Goal: Entertainment & Leisure: Consume media (video, audio)

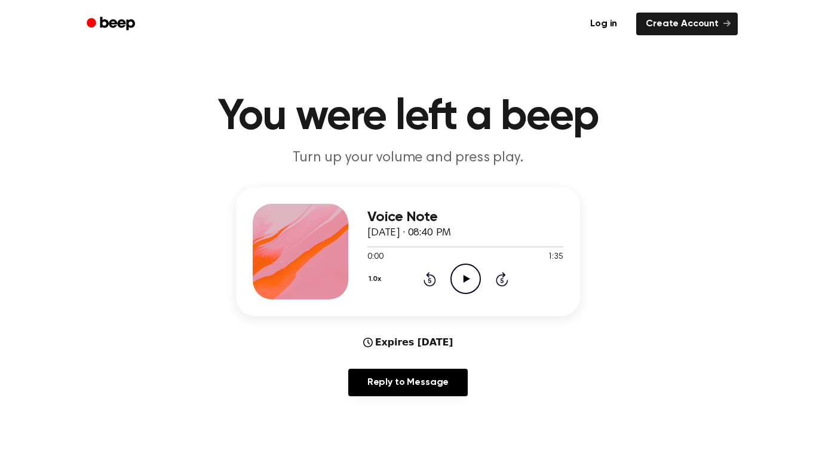
click at [460, 285] on icon "Play Audio" at bounding box center [465, 278] width 30 height 30
click at [472, 279] on icon "Pause Audio" at bounding box center [465, 278] width 30 height 30
click at [458, 270] on icon "Play Audio" at bounding box center [465, 278] width 30 height 30
click at [458, 270] on icon "Pause Audio" at bounding box center [465, 278] width 30 height 30
click at [455, 278] on icon "Play Audio" at bounding box center [465, 278] width 30 height 30
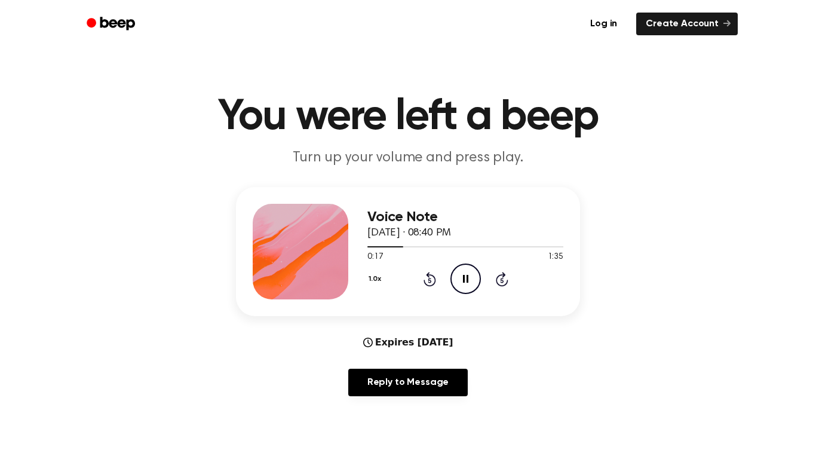
click at [466, 279] on icon at bounding box center [465, 279] width 5 height 8
click at [391, 248] on div at bounding box center [465, 246] width 196 height 10
click at [461, 284] on icon "Play Audio" at bounding box center [465, 278] width 30 height 30
click at [454, 270] on icon "Pause Audio" at bounding box center [465, 278] width 30 height 30
click at [454, 270] on icon "Play Audio" at bounding box center [465, 278] width 30 height 30
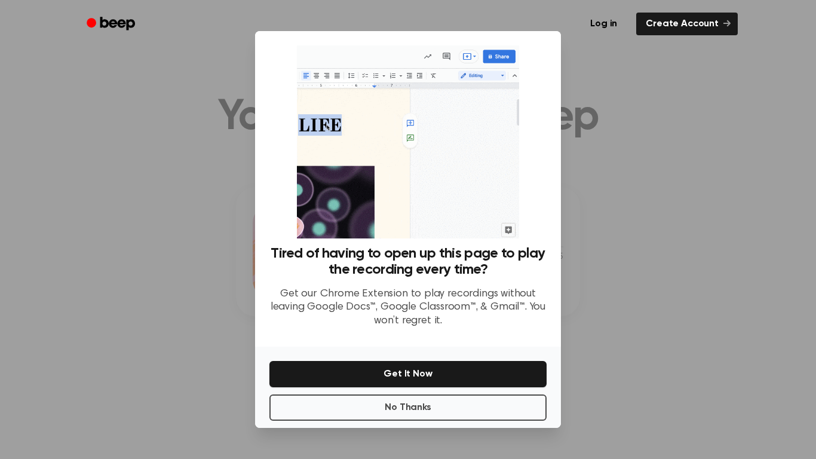
click at [588, 259] on div at bounding box center [408, 229] width 816 height 459
click at [452, 411] on button "No Thanks" at bounding box center [407, 407] width 277 height 26
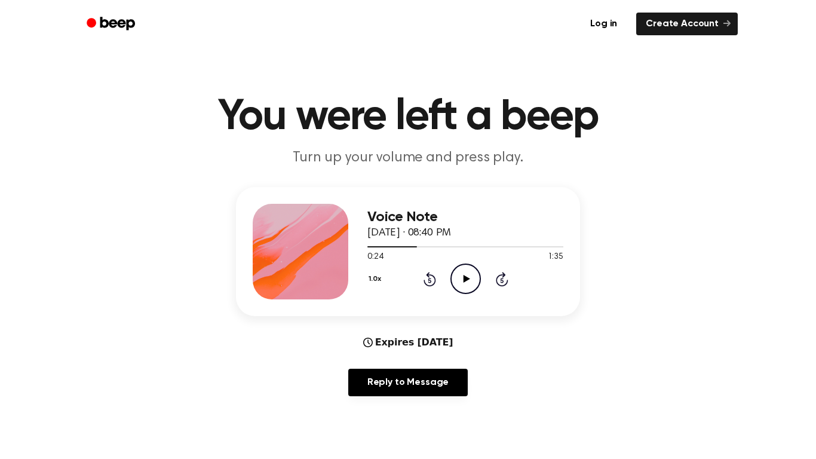
click at [468, 283] on icon "Play Audio" at bounding box center [465, 278] width 30 height 30
click at [417, 248] on span at bounding box center [420, 247] width 10 height 10
click at [407, 246] on div at bounding box center [465, 246] width 196 height 1
click at [469, 288] on icon "Pause Audio" at bounding box center [465, 278] width 30 height 30
click at [457, 278] on icon "Play Audio" at bounding box center [465, 278] width 30 height 30
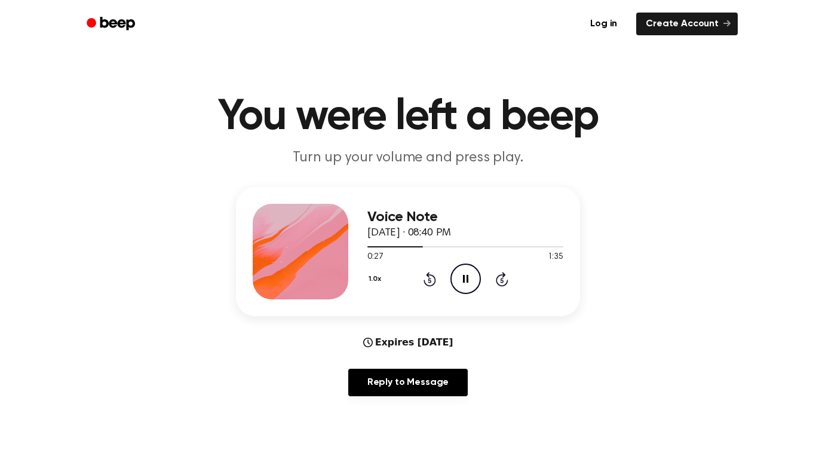
click at [457, 278] on icon "Pause Audio" at bounding box center [465, 278] width 30 height 30
click at [410, 244] on div at bounding box center [465, 246] width 196 height 10
click at [463, 296] on div "Voice Note [DATE] · 08:40 PM 0:20 1:35 Your browser does not support the [objec…" at bounding box center [465, 252] width 196 height 96
click at [463, 291] on icon "Play Audio" at bounding box center [465, 278] width 30 height 30
click at [472, 282] on icon "Pause Audio" at bounding box center [465, 278] width 30 height 30
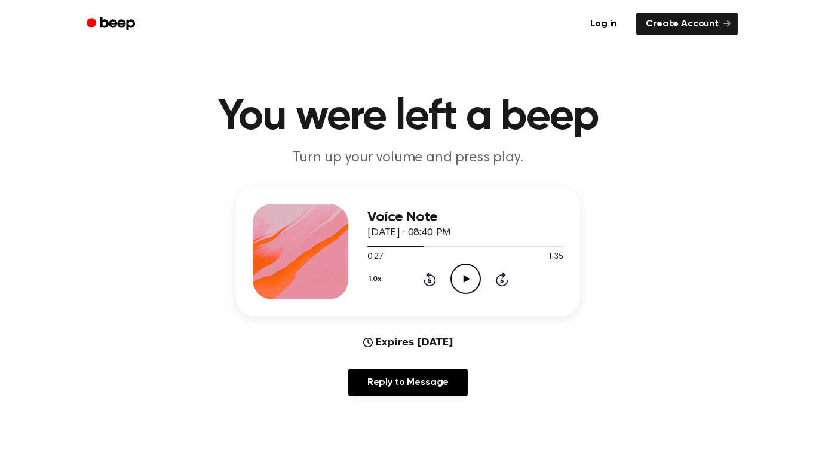
click at [472, 282] on icon "Play Audio" at bounding box center [465, 278] width 30 height 30
click at [471, 275] on icon "Pause Audio" at bounding box center [465, 278] width 30 height 30
click at [471, 275] on icon "Play Audio" at bounding box center [465, 278] width 30 height 30
click at [471, 275] on icon "Pause Audio" at bounding box center [465, 278] width 30 height 30
click at [471, 275] on icon "Play Audio" at bounding box center [465, 278] width 30 height 30
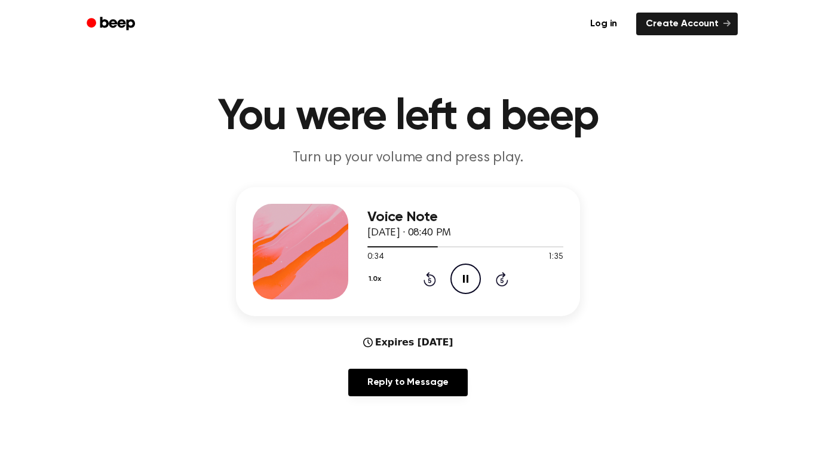
click at [471, 275] on icon "Pause Audio" at bounding box center [465, 278] width 30 height 30
click at [471, 275] on icon "Play Audio" at bounding box center [465, 278] width 30 height 30
click at [471, 275] on icon "Pause Audio" at bounding box center [465, 278] width 30 height 30
click at [471, 275] on icon "Play Audio" at bounding box center [465, 278] width 30 height 30
click at [471, 275] on icon "Pause Audio" at bounding box center [465, 278] width 30 height 30
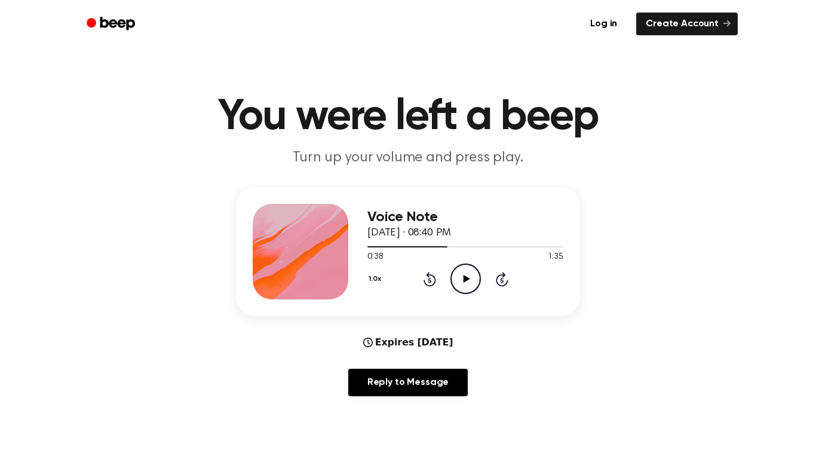
click at [471, 275] on icon "Play Audio" at bounding box center [465, 278] width 30 height 30
click at [471, 275] on icon "Pause Audio" at bounding box center [465, 278] width 30 height 30
click at [471, 275] on icon "Play Audio" at bounding box center [465, 278] width 30 height 30
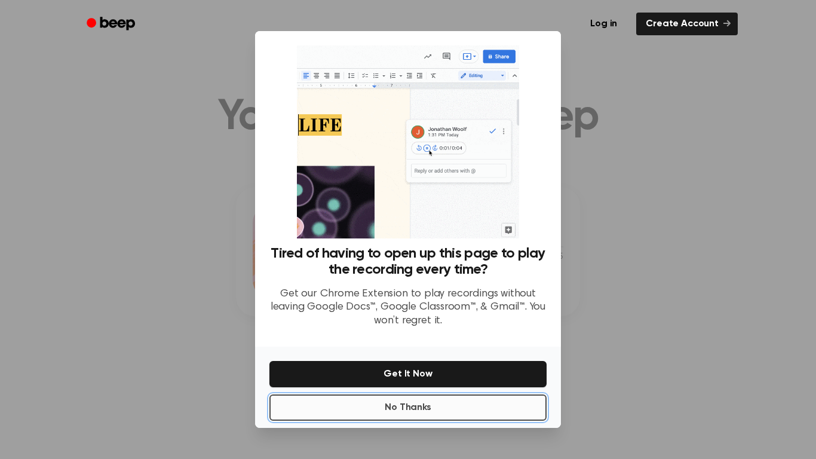
click at [474, 413] on button "No Thanks" at bounding box center [407, 407] width 277 height 26
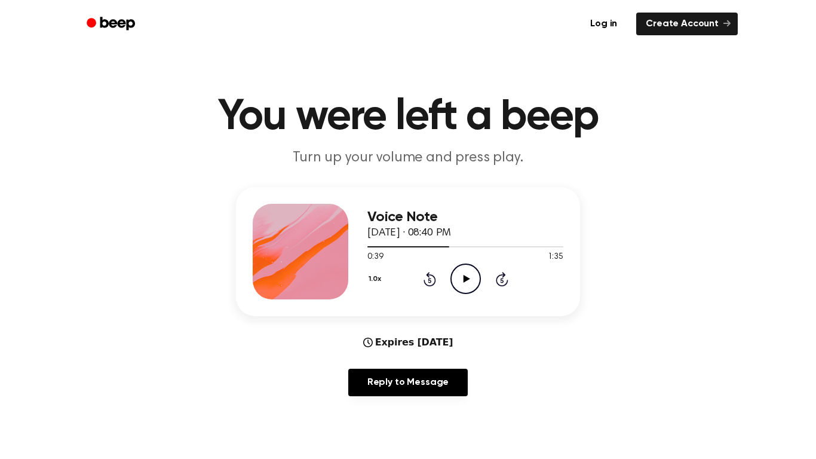
click at [461, 277] on icon "Play Audio" at bounding box center [465, 278] width 30 height 30
click at [472, 315] on div "Voice Note [DATE] · 08:40 PM 0:46 1:35 Your browser does not support the [objec…" at bounding box center [408, 251] width 344 height 129
click at [444, 248] on div at bounding box center [465, 246] width 196 height 10
click at [468, 272] on icon "Pause Audio" at bounding box center [465, 278] width 30 height 30
click at [468, 272] on icon "Play Audio" at bounding box center [465, 278] width 30 height 30
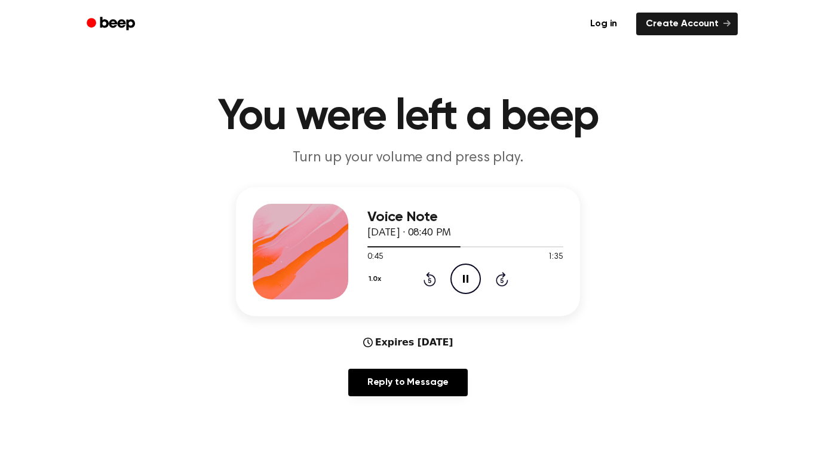
click at [468, 272] on icon "Pause Audio" at bounding box center [465, 278] width 30 height 30
click at [468, 272] on icon "Play Audio" at bounding box center [465, 278] width 30 height 30
click at [468, 272] on icon "Pause Audio" at bounding box center [465, 278] width 30 height 30
click at [468, 272] on icon "Play Audio" at bounding box center [465, 278] width 30 height 30
click at [469, 277] on icon "Pause Audio" at bounding box center [465, 278] width 30 height 30
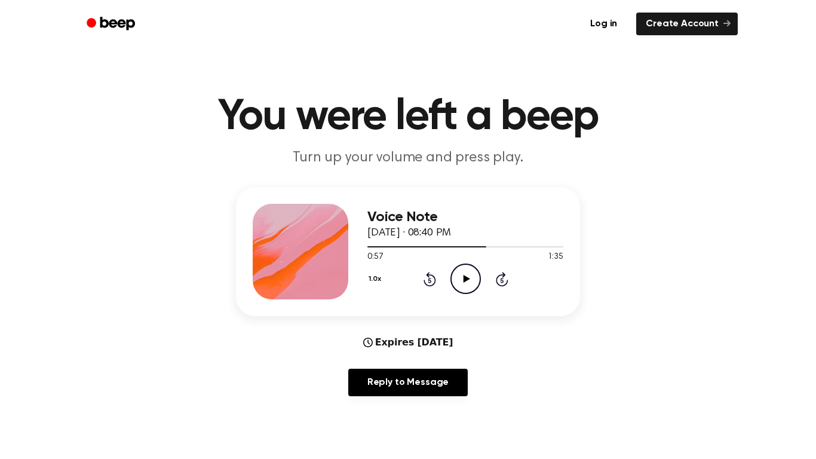
click at [469, 277] on icon "Play Audio" at bounding box center [465, 278] width 30 height 30
click at [472, 281] on icon "Pause Audio" at bounding box center [465, 278] width 30 height 30
click at [472, 281] on icon "Play Audio" at bounding box center [465, 278] width 30 height 30
click at [473, 243] on div at bounding box center [465, 246] width 196 height 10
click at [459, 269] on icon "Pause Audio" at bounding box center [465, 278] width 30 height 30
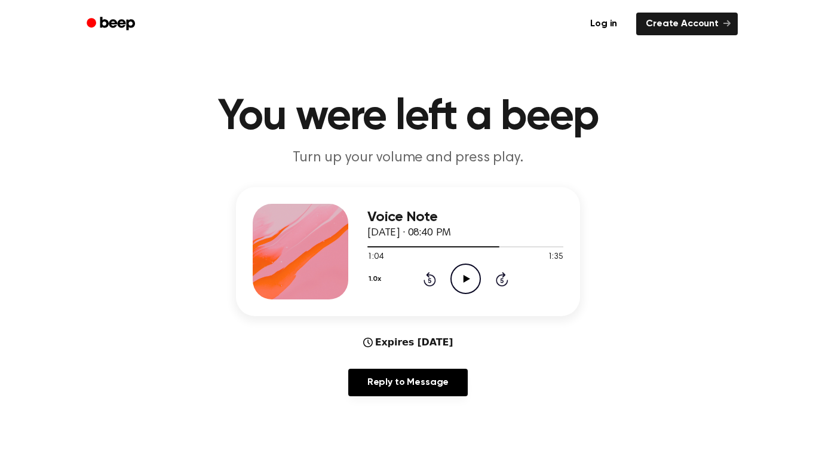
click at [459, 269] on icon "Play Audio" at bounding box center [465, 278] width 30 height 30
click at [460, 248] on div at bounding box center [465, 246] width 196 height 10
click at [480, 244] on div at bounding box center [465, 246] width 196 height 10
click at [466, 279] on icon "Pause Audio" at bounding box center [465, 278] width 30 height 30
click at [481, 250] on div at bounding box center [465, 246] width 196 height 10
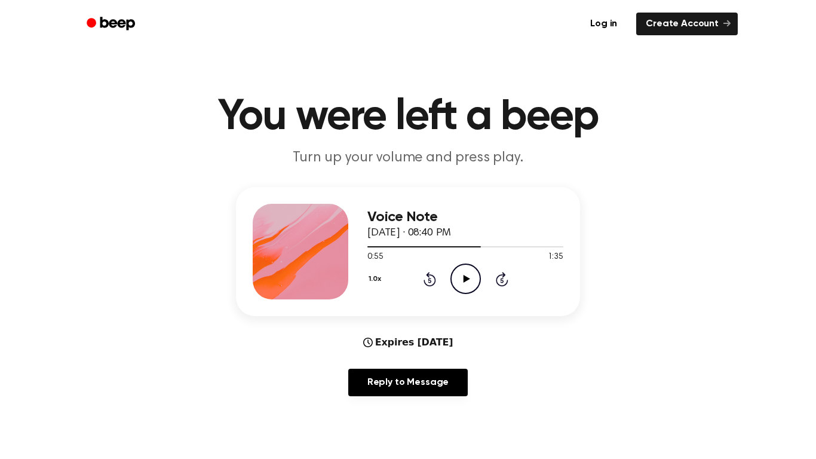
click at [473, 276] on icon "Play Audio" at bounding box center [465, 278] width 30 height 30
click at [466, 282] on icon "Pause Audio" at bounding box center [465, 278] width 30 height 30
click at [481, 250] on div at bounding box center [465, 246] width 196 height 10
click at [497, 250] on div at bounding box center [465, 246] width 196 height 10
click at [463, 285] on icon "Play Audio" at bounding box center [465, 278] width 30 height 30
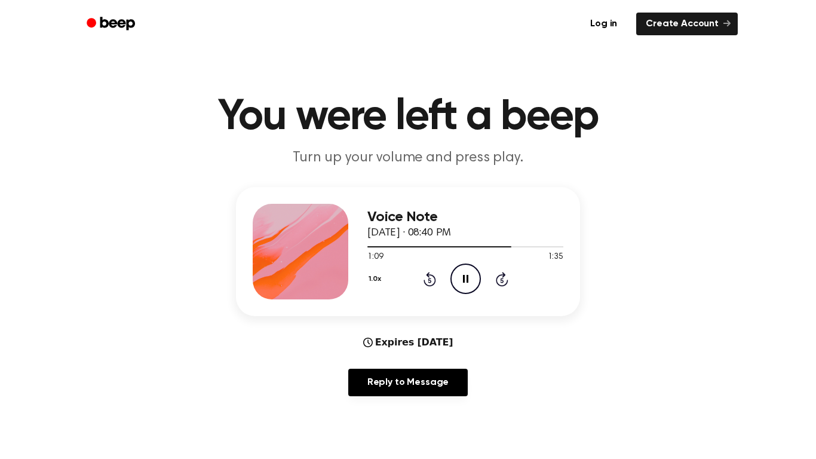
click at [464, 277] on icon at bounding box center [465, 279] width 5 height 8
click at [464, 277] on icon at bounding box center [466, 279] width 7 height 8
click at [465, 279] on icon "Pause Audio" at bounding box center [465, 278] width 30 height 30
click at [465, 279] on icon at bounding box center [466, 279] width 7 height 8
click at [482, 249] on div at bounding box center [465, 246] width 196 height 10
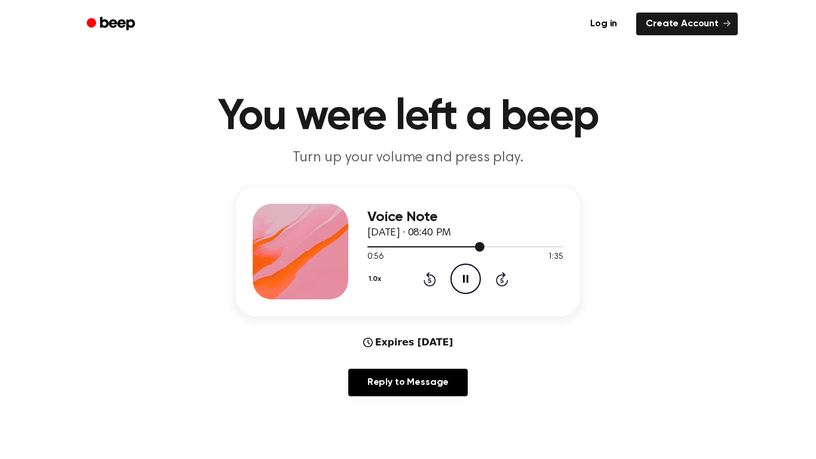
click at [502, 251] on div at bounding box center [465, 246] width 196 height 10
click at [519, 246] on div at bounding box center [465, 246] width 196 height 1
click at [506, 247] on div at bounding box center [465, 246] width 196 height 10
